Goal: Register for event/course

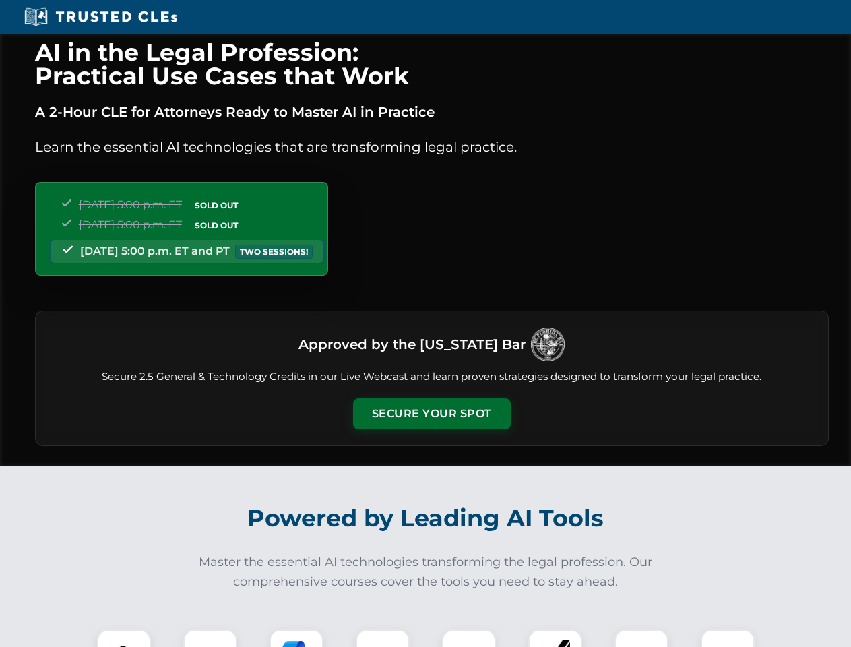
click at [431, 414] on button "Secure Your Spot" at bounding box center [432, 413] width 158 height 31
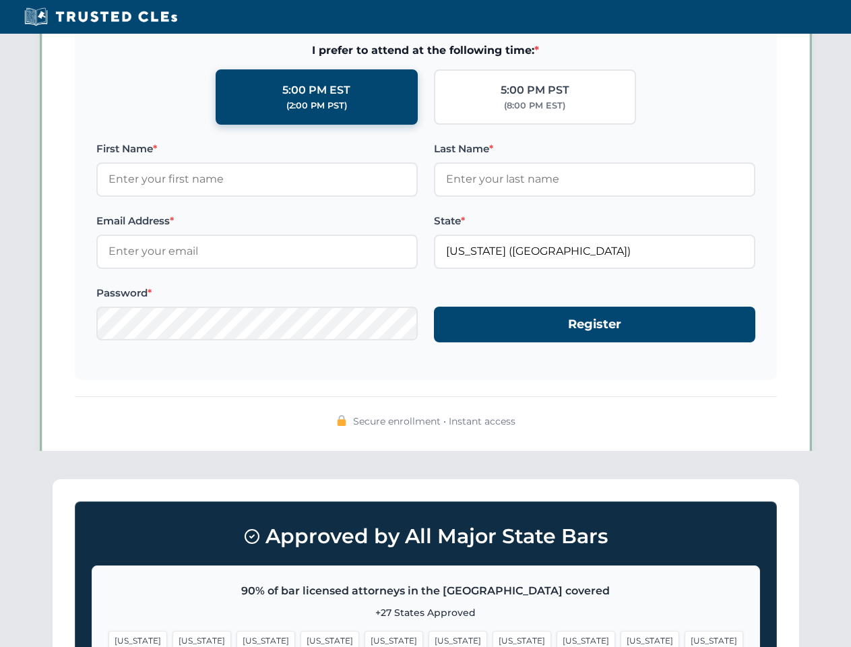
click at [493, 638] on span "[US_STATE]" at bounding box center [522, 641] width 59 height 20
click at [621, 638] on span "[US_STATE]" at bounding box center [650, 641] width 59 height 20
